Goal: Navigation & Orientation: Find specific page/section

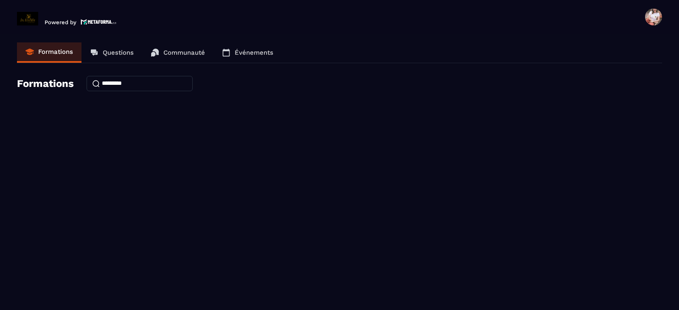
click at [175, 50] on p "Communauté" at bounding box center [184, 53] width 42 height 8
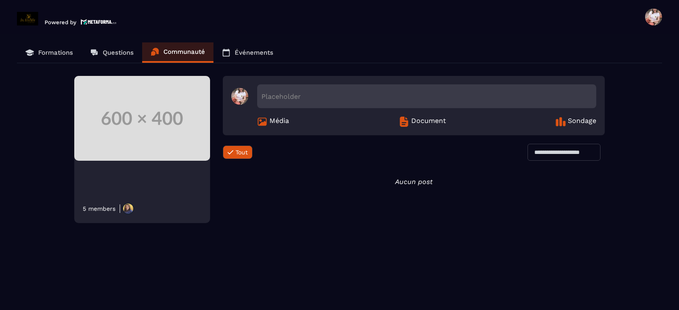
click at [112, 51] on p "Questions" at bounding box center [118, 53] width 31 height 8
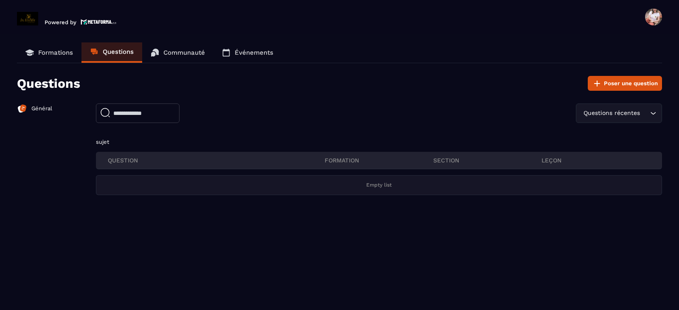
click at [58, 53] on p "Formations" at bounding box center [55, 53] width 35 height 8
